Goal: Learn about a topic

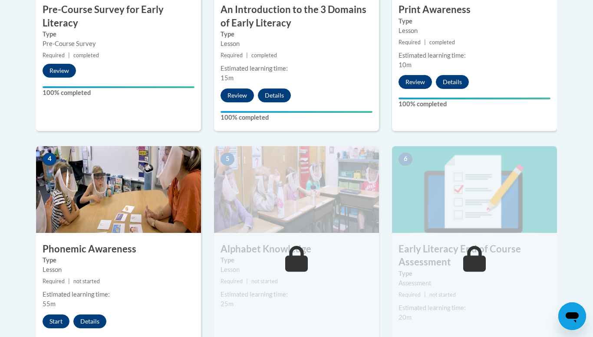
scroll to position [399, 0]
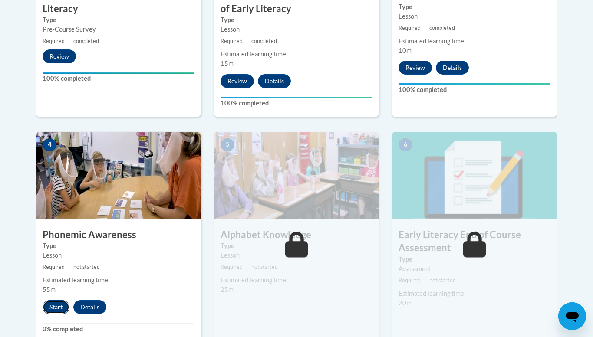
click at [58, 307] on button "Start" at bounding box center [56, 307] width 27 height 14
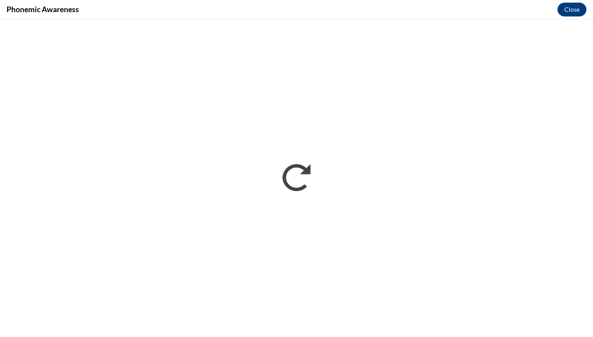
scroll to position [0, 0]
